Goal: Find contact information: Find contact information

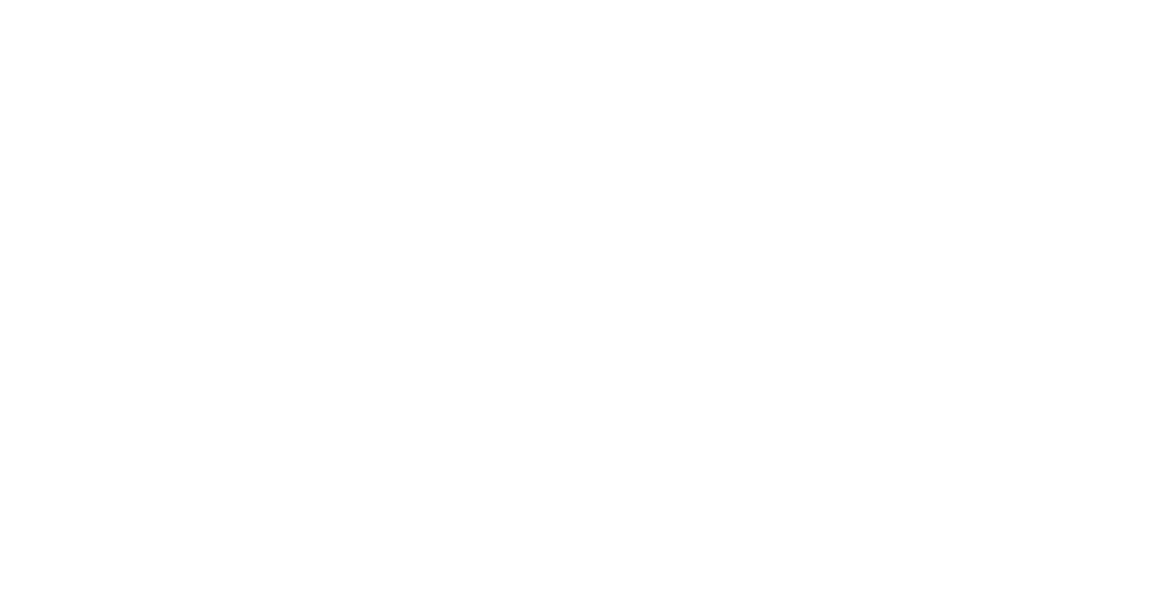
scroll to position [11339, 0]
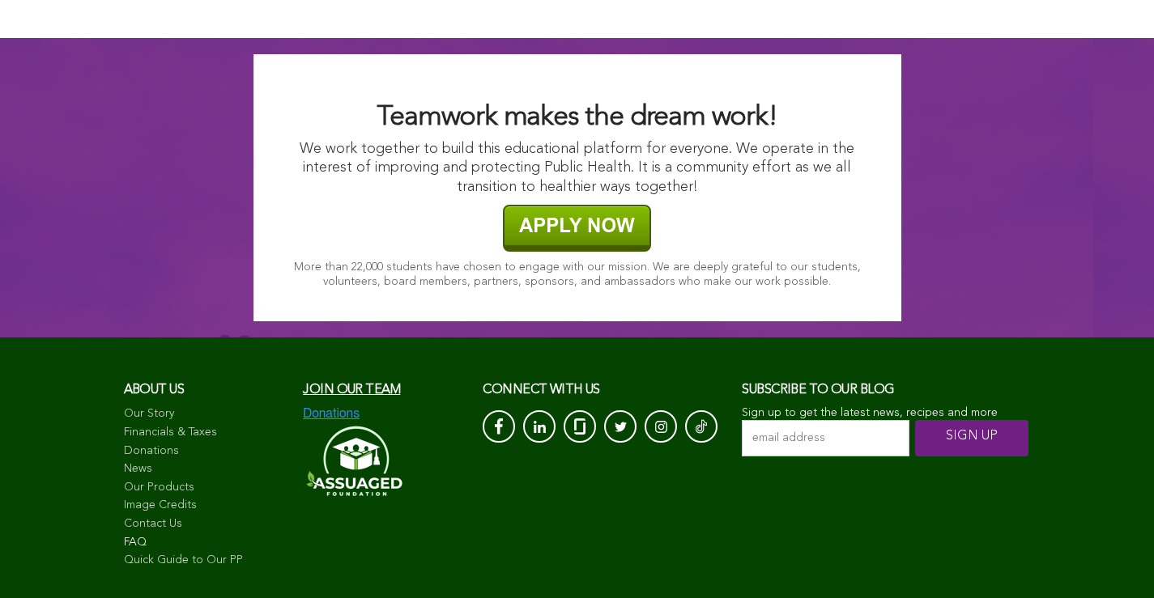
click at [192, 535] on link "FAQ" at bounding box center [206, 543] width 164 height 16
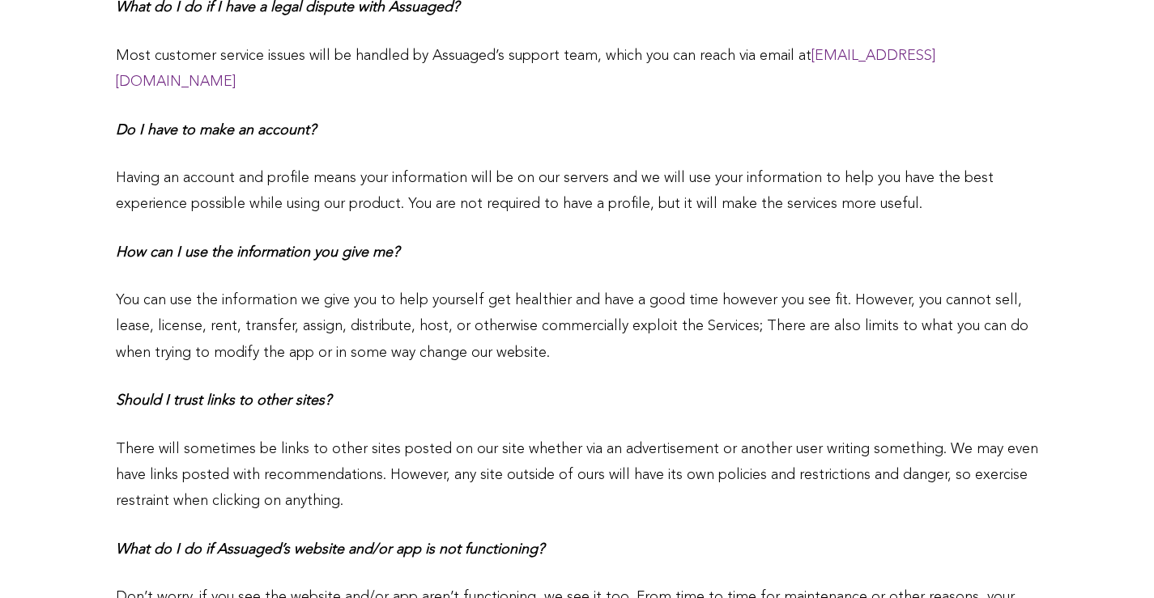
scroll to position [2454, 0]
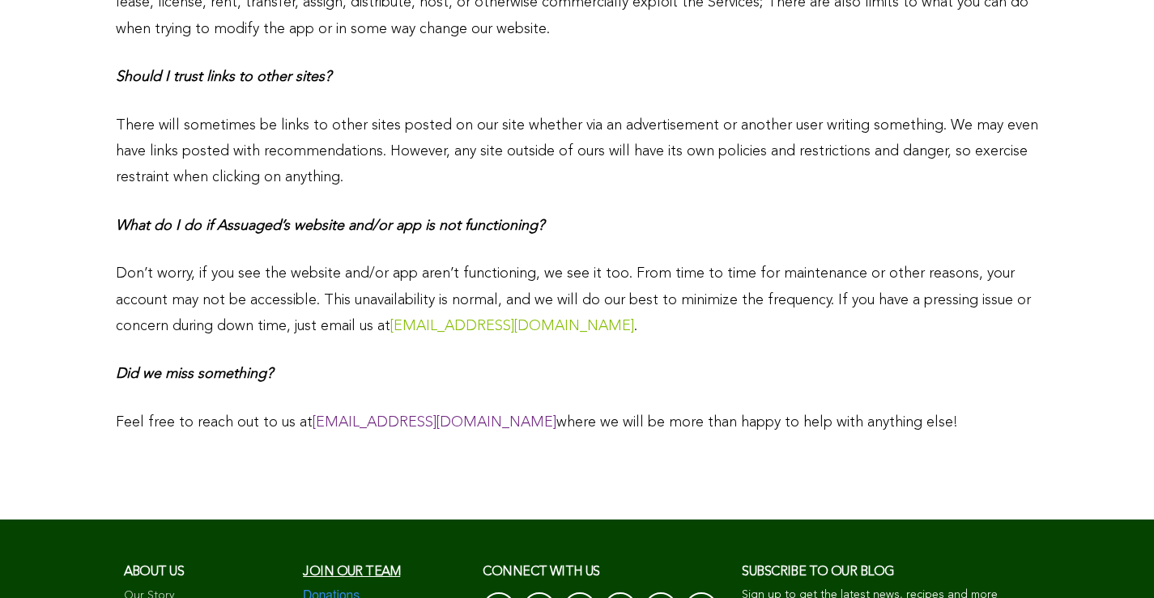
click at [443, 319] on link "[EMAIL_ADDRESS][DOMAIN_NAME]" at bounding box center [512, 326] width 244 height 15
click at [467, 319] on link "[EMAIL_ADDRESS][DOMAIN_NAME]" at bounding box center [512, 326] width 244 height 15
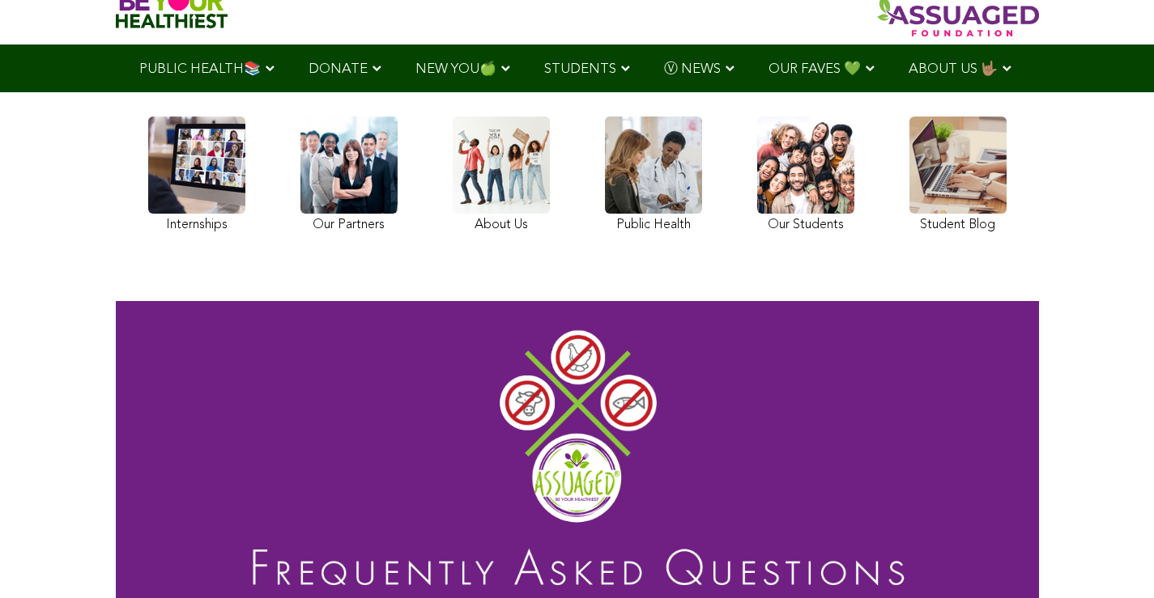
scroll to position [105, 0]
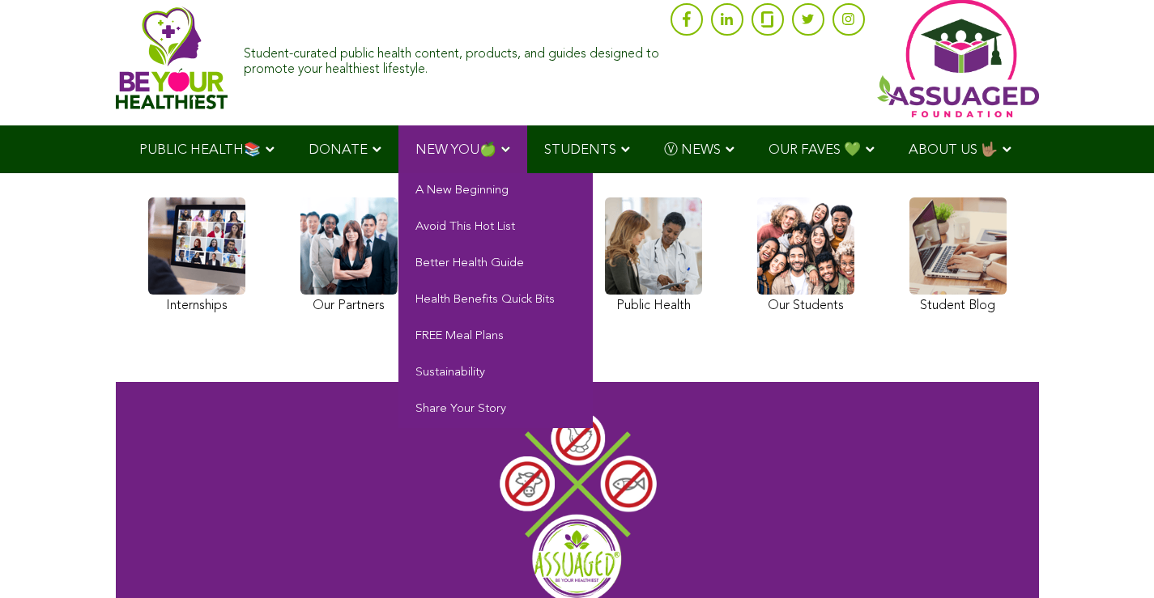
click at [479, 152] on span "NEW YOU🍏" at bounding box center [455, 150] width 81 height 14
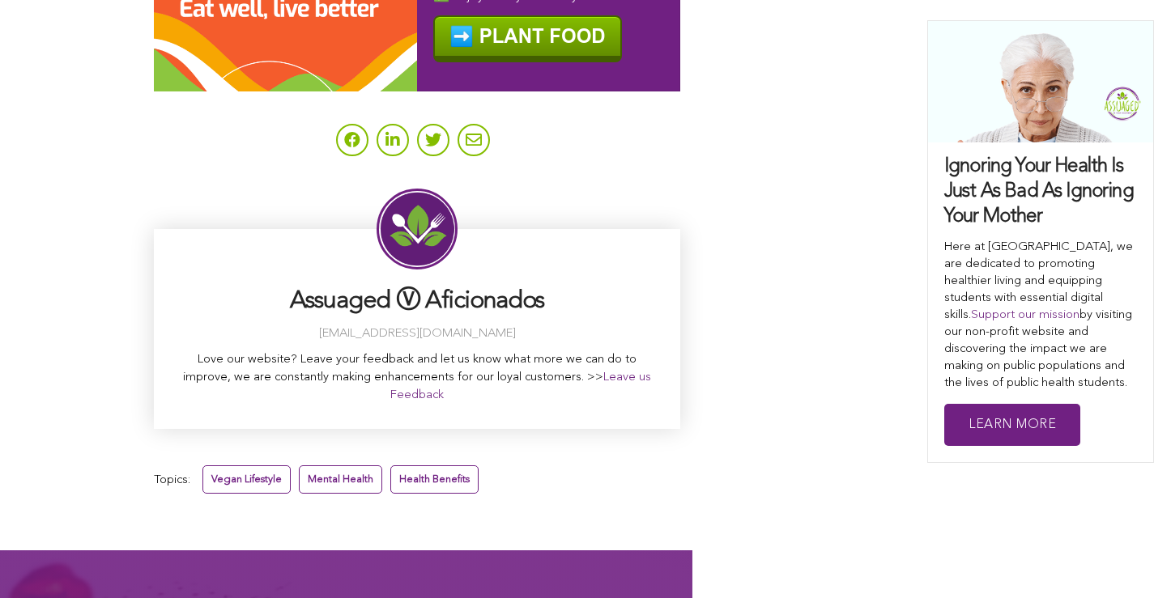
scroll to position [11556, 0]
